Goal: Consume media (video, audio): Consume media (video, audio)

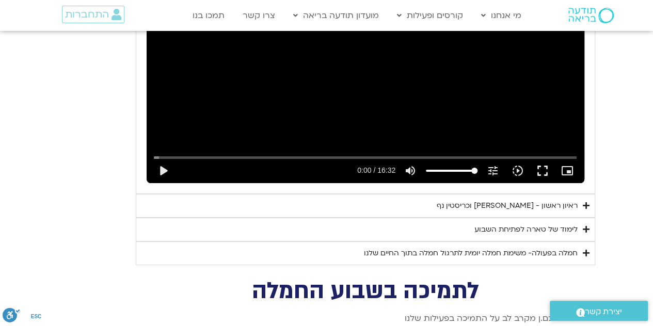
scroll to position [2014, 0]
click at [544, 200] on div "ראיון ראשון - [PERSON_NAME] וכריסטין נף" at bounding box center [506, 206] width 141 height 12
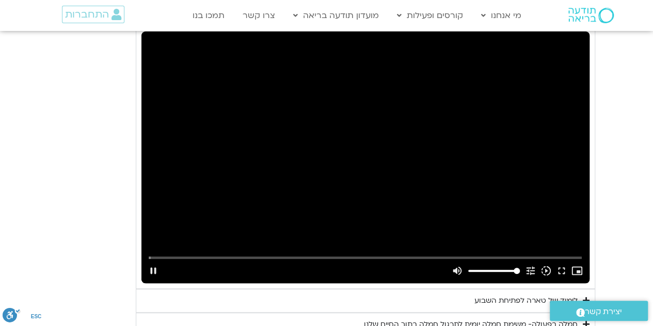
scroll to position [2208, 0]
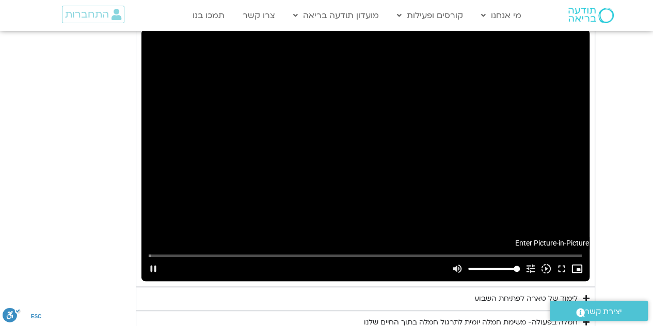
click at [572, 263] on icon "picture_in_picture_alt" at bounding box center [576, 268] width 11 height 11
type input "1.779992"
click at [562, 256] on button "fullscreen" at bounding box center [561, 268] width 15 height 25
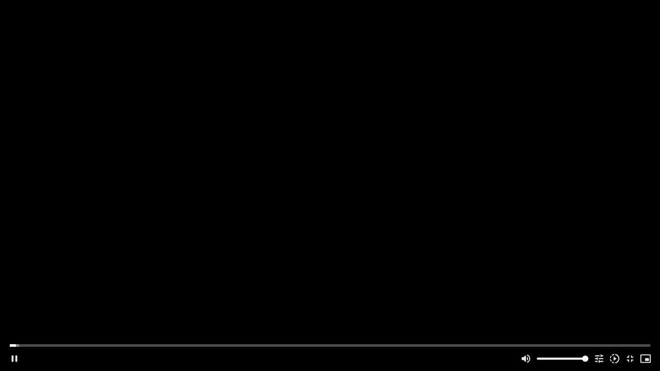
type input "27.563375"
click at [20, 326] on button "pause" at bounding box center [14, 359] width 15 height 25
click at [19, 326] on button "play_arrow" at bounding box center [14, 359] width 15 height 25
click at [15, 326] on button "pause" at bounding box center [14, 359] width 15 height 25
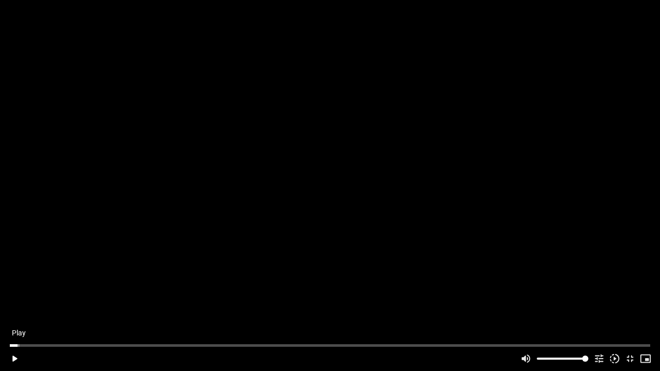
click at [17, 326] on button "play_arrow" at bounding box center [14, 359] width 15 height 25
click at [18, 326] on button "pause" at bounding box center [14, 359] width 15 height 25
click at [19, 326] on button "play_arrow" at bounding box center [14, 359] width 15 height 25
click at [15, 326] on button "pause" at bounding box center [14, 359] width 15 height 25
click at [18, 326] on button "play_arrow" at bounding box center [14, 359] width 15 height 25
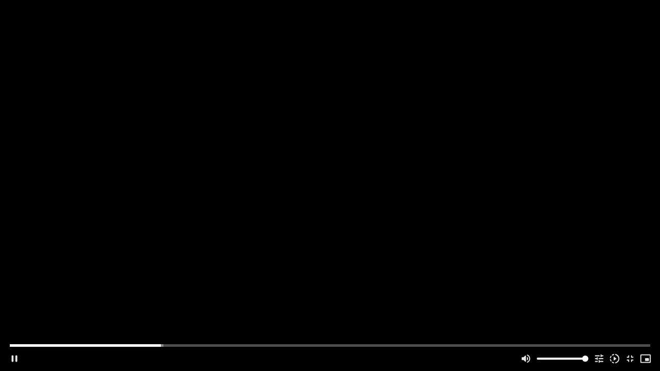
click at [23, 326] on div "Accordion. Open links with Enter or Space, close with Escape, and navigate with…" at bounding box center [270, 359] width 496 height 25
click at [24, 326] on div "Accordion. Open links with Enter or Space, close with Escape, and navigate with…" at bounding box center [270, 359] width 496 height 25
click at [28, 326] on div "Accordion. Open links with Enter or Space, close with Escape, and navigate with…" at bounding box center [270, 359] width 496 height 25
click at [24, 326] on div "Accordion. Open links with Enter or Space, close with Escape, and navigate with…" at bounding box center [270, 359] width 496 height 25
click at [16, 326] on button "pause" at bounding box center [14, 359] width 15 height 25
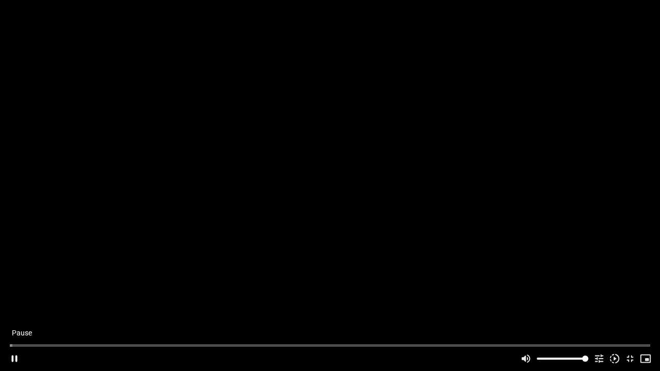
type input "1.11254"
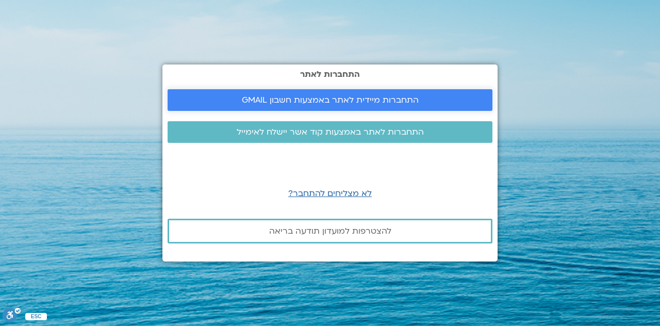
click at [399, 92] on link "התחברות מיידית לאתר באמצעות חשבון GMAIL" at bounding box center [330, 100] width 325 height 22
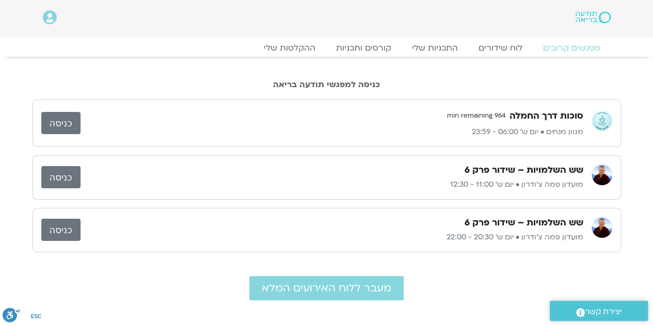
click at [61, 175] on link "כניסה" at bounding box center [60, 177] width 39 height 22
